Goal: Complete application form

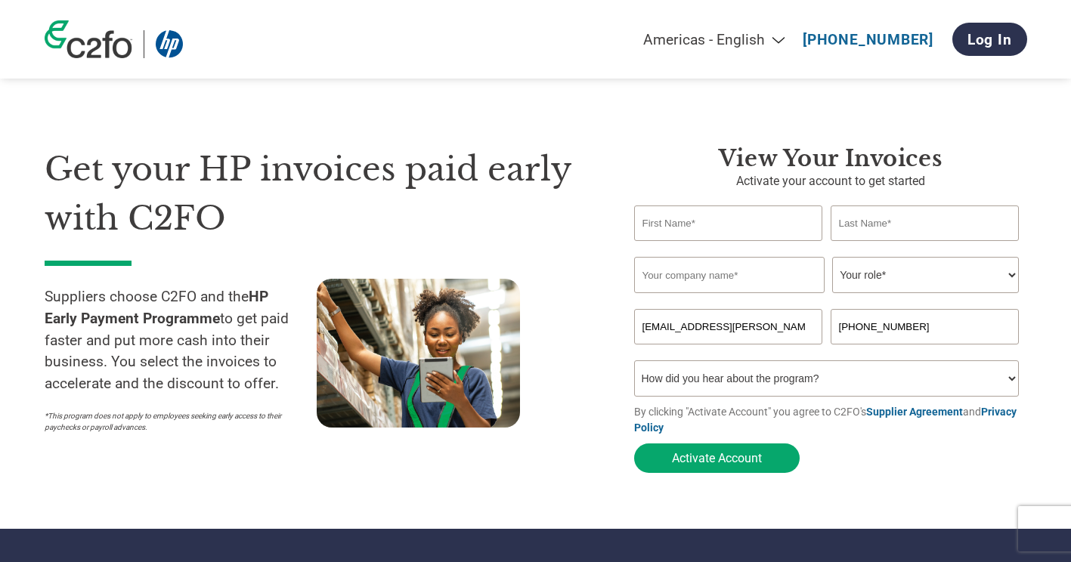
select select "en-[GEOGRAPHIC_DATA]"
click at [734, 230] on input "text" at bounding box center [728, 224] width 189 height 36
click at [600, 124] on div "Get your HP invoices paid early with C2FO Suppliers choose C2FO and the HP Earl…" at bounding box center [536, 283] width 983 height 396
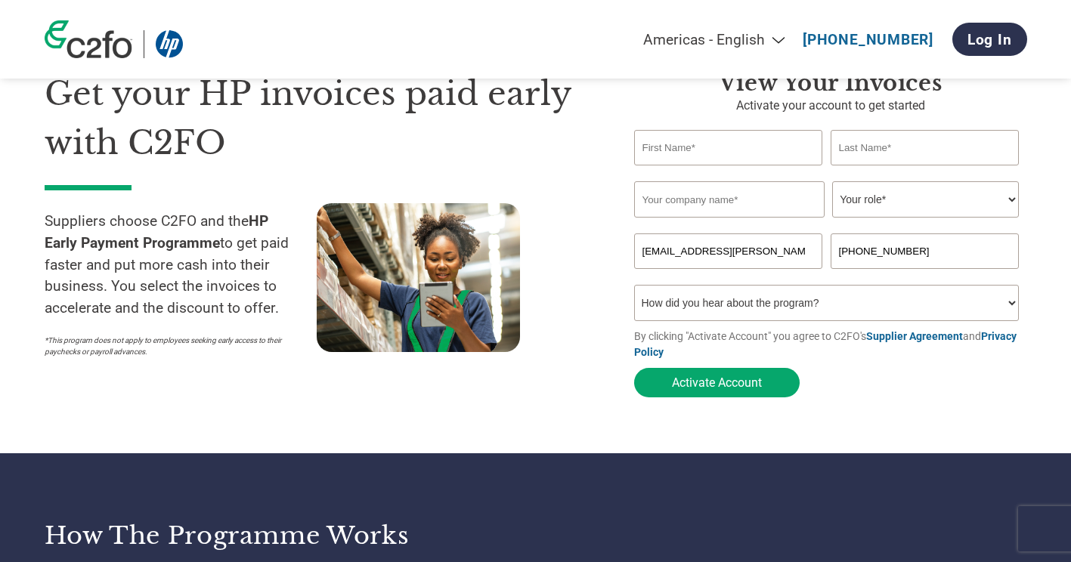
click at [745, 151] on input "text" at bounding box center [728, 148] width 189 height 36
type input "Mamatha"
type input "[PERSON_NAME]"
click at [741, 205] on input "text" at bounding box center [729, 199] width 190 height 36
paste input "IDG Tech Media GmbH"
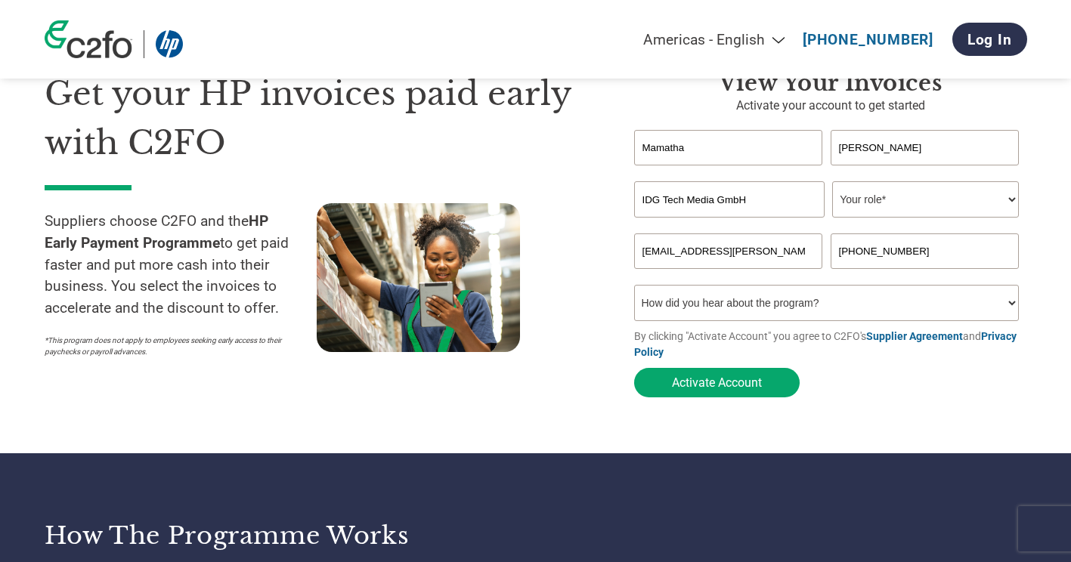
type input "IDG Tech Media GmbH"
click at [978, 204] on select "Your role* CFO Controller Credit Manager Finance Director Treasurer CEO Preside…" at bounding box center [925, 199] width 187 height 36
select select "ACCOUNTING"
click at [832, 183] on select "Your role* CFO Controller Credit Manager Finance Director Treasurer CEO Preside…" at bounding box center [925, 199] width 187 height 36
click at [923, 262] on input "[PHONE_NUMBER]" at bounding box center [925, 252] width 189 height 36
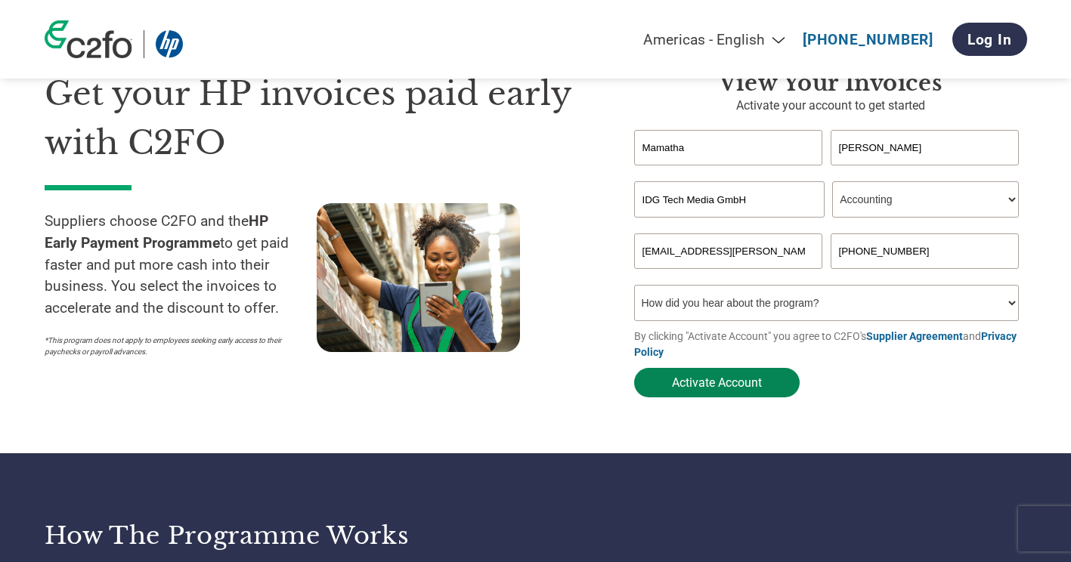
drag, startPoint x: 562, startPoint y: 414, endPoint x: 668, endPoint y: 379, distance: 111.6
click at [562, 414] on section "Get your HP invoices paid early with C2FO Suppliers choose C2FO and the HP Earl…" at bounding box center [535, 219] width 1071 height 469
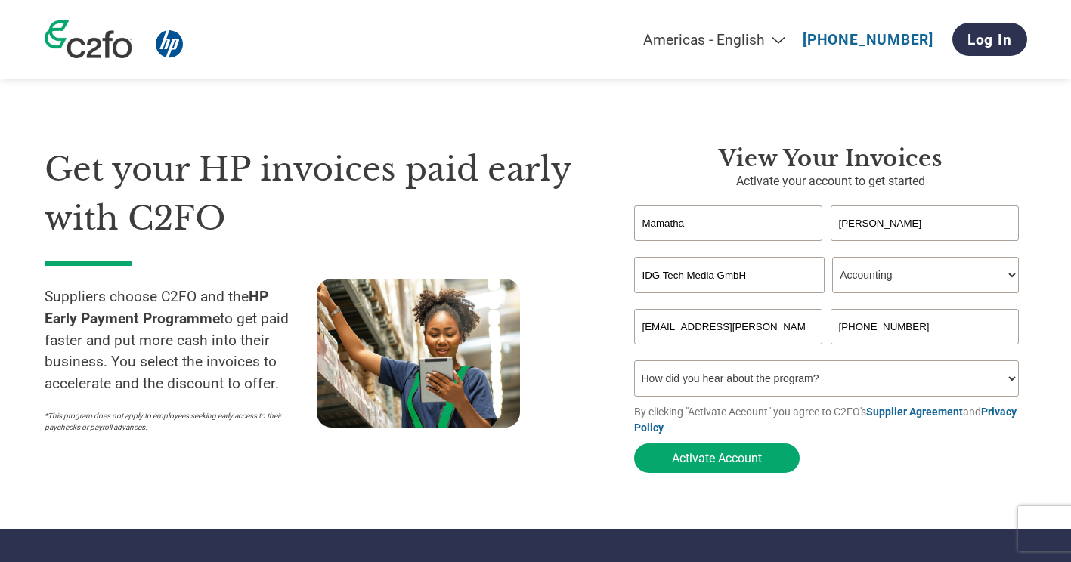
drag, startPoint x: 921, startPoint y: 327, endPoint x: 748, endPoint y: 333, distance: 172.5
click at [748, 333] on div "[EMAIL_ADDRESS][PERSON_NAME][DOMAIN_NAME] [PHONE_NUMBER]" at bounding box center [830, 327] width 393 height 36
drag, startPoint x: 779, startPoint y: 334, endPoint x: 793, endPoint y: 336, distance: 14.5
click at [779, 333] on input "[EMAIL_ADDRESS][PERSON_NAME][DOMAIN_NAME]" at bounding box center [728, 327] width 189 height 36
